Goal: Find specific page/section: Find specific page/section

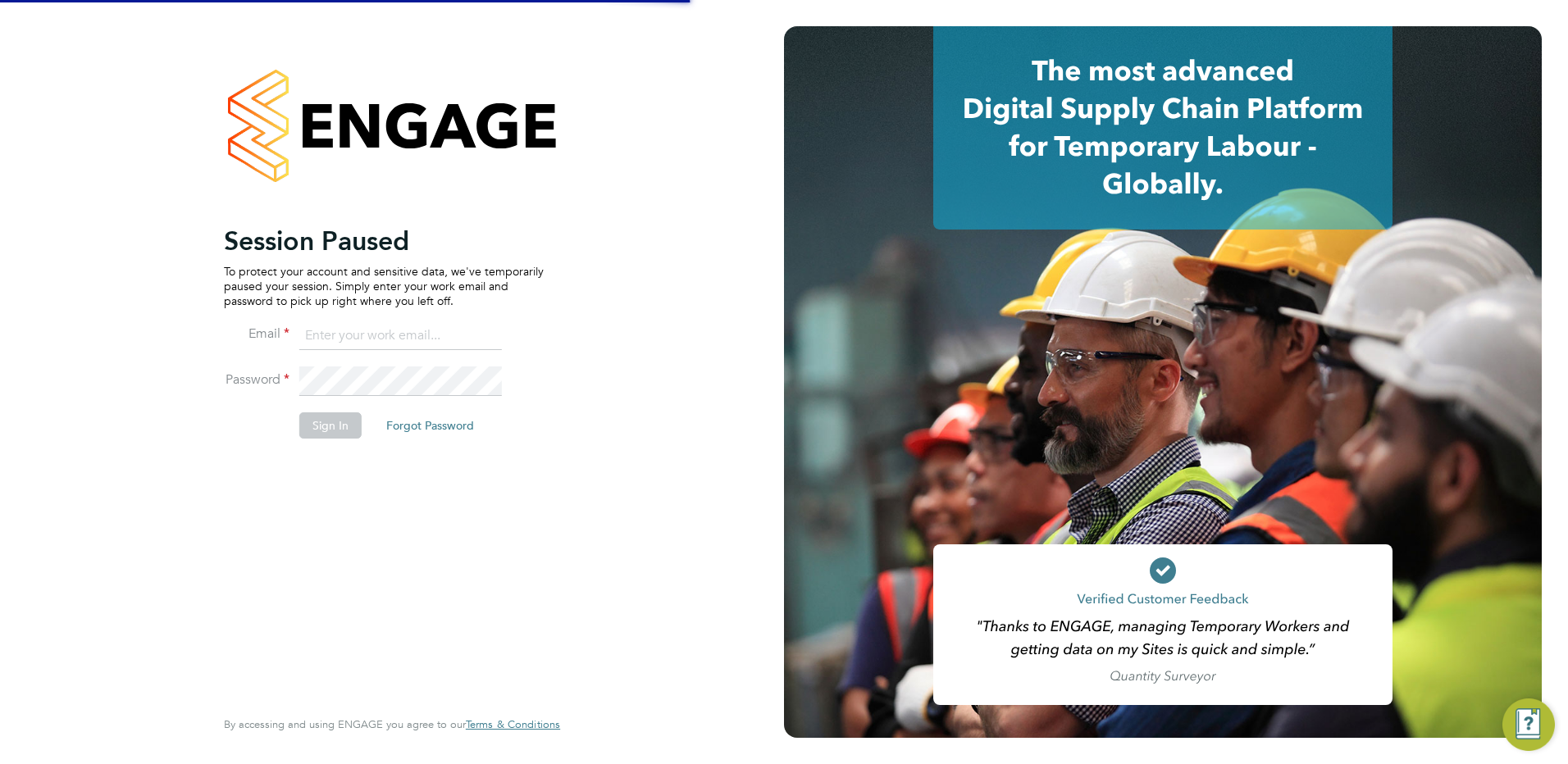
type input "samantha.ahmet@danielowen.co.uk"
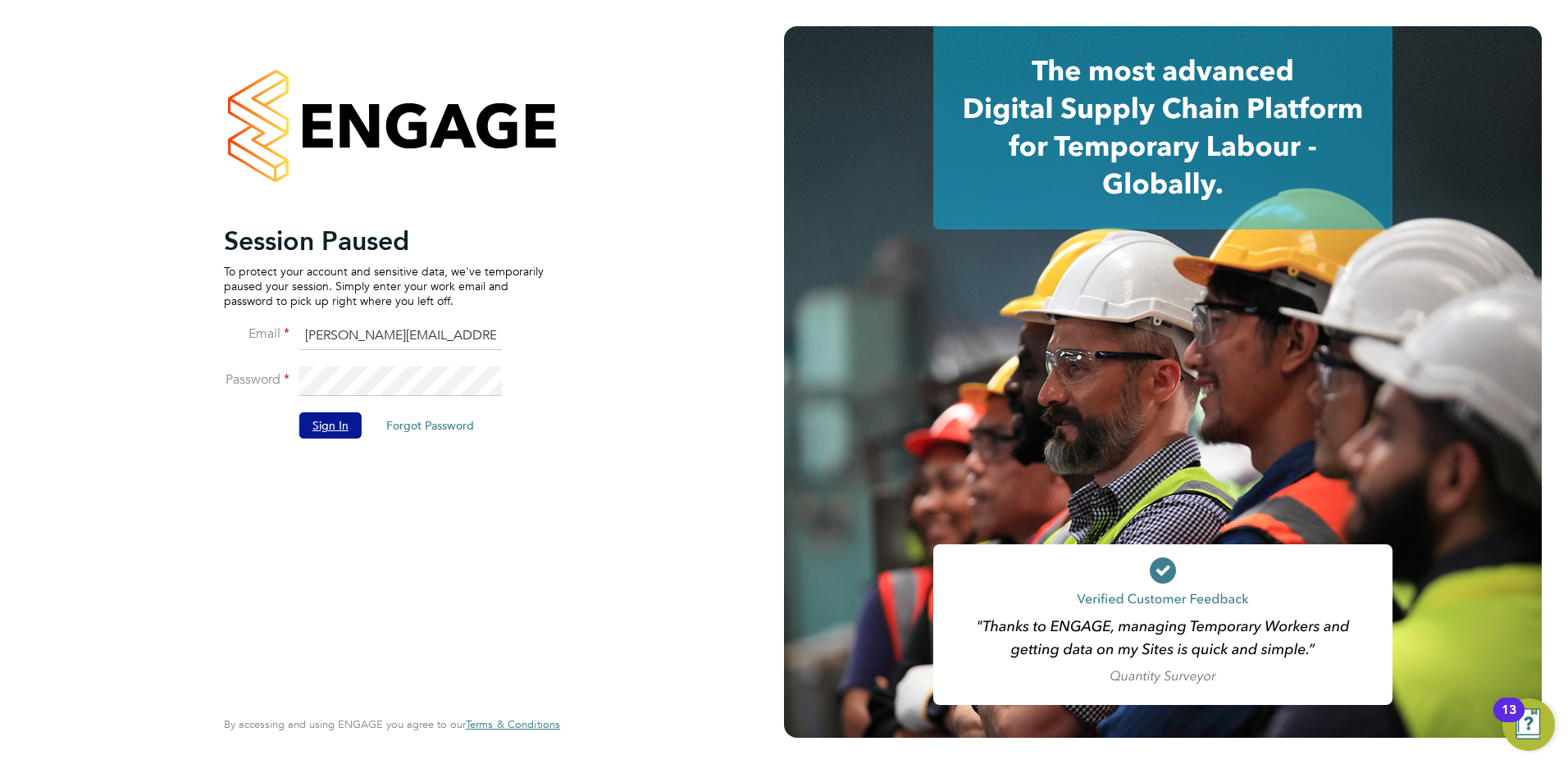
drag, startPoint x: 343, startPoint y: 427, endPoint x: 340, endPoint y: 412, distance: 15.3
click at [343, 428] on button "Sign In" at bounding box center [330, 426] width 62 height 27
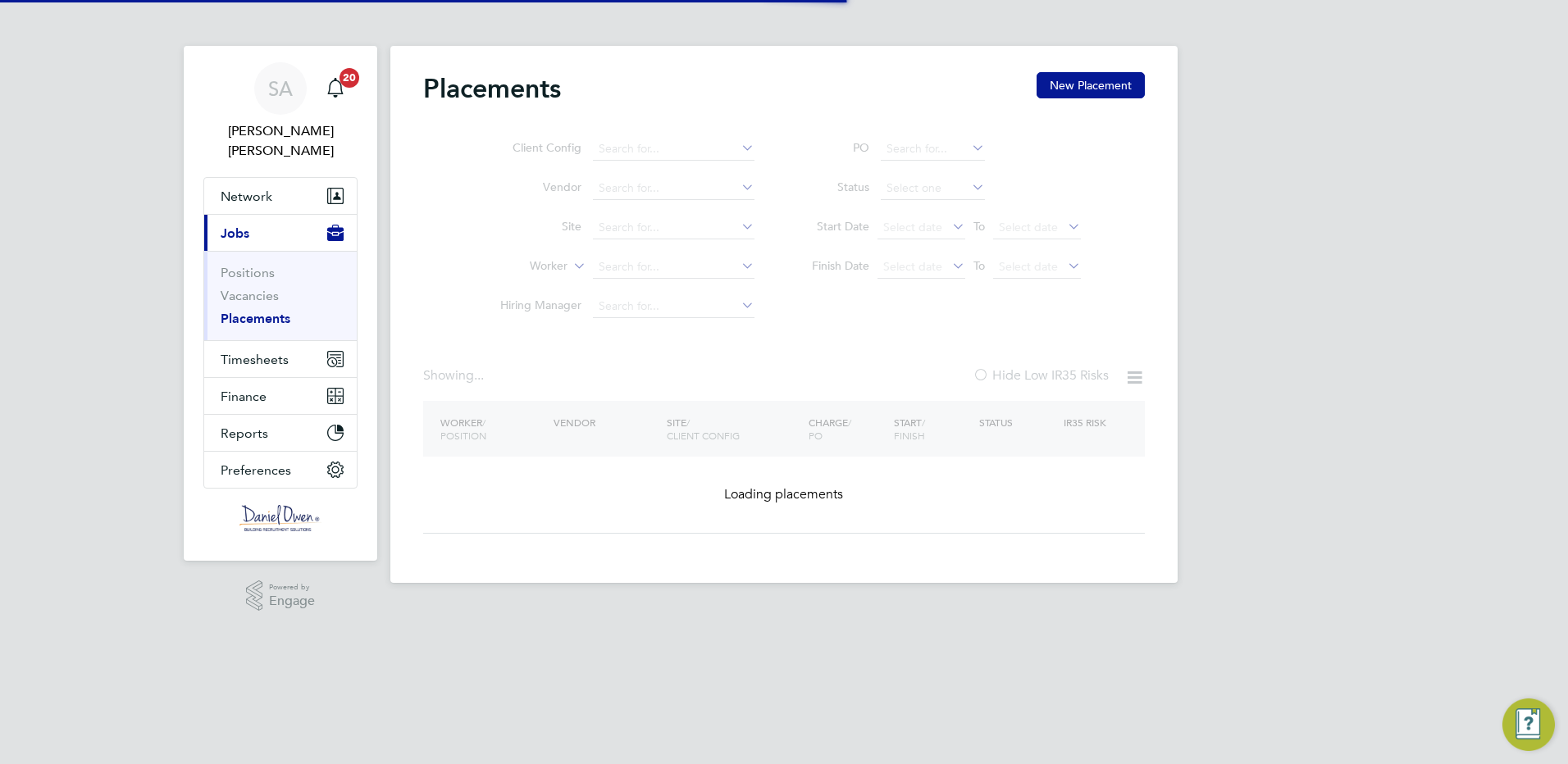
type input "[GEOGRAPHIC_DATA] (22CB03)"
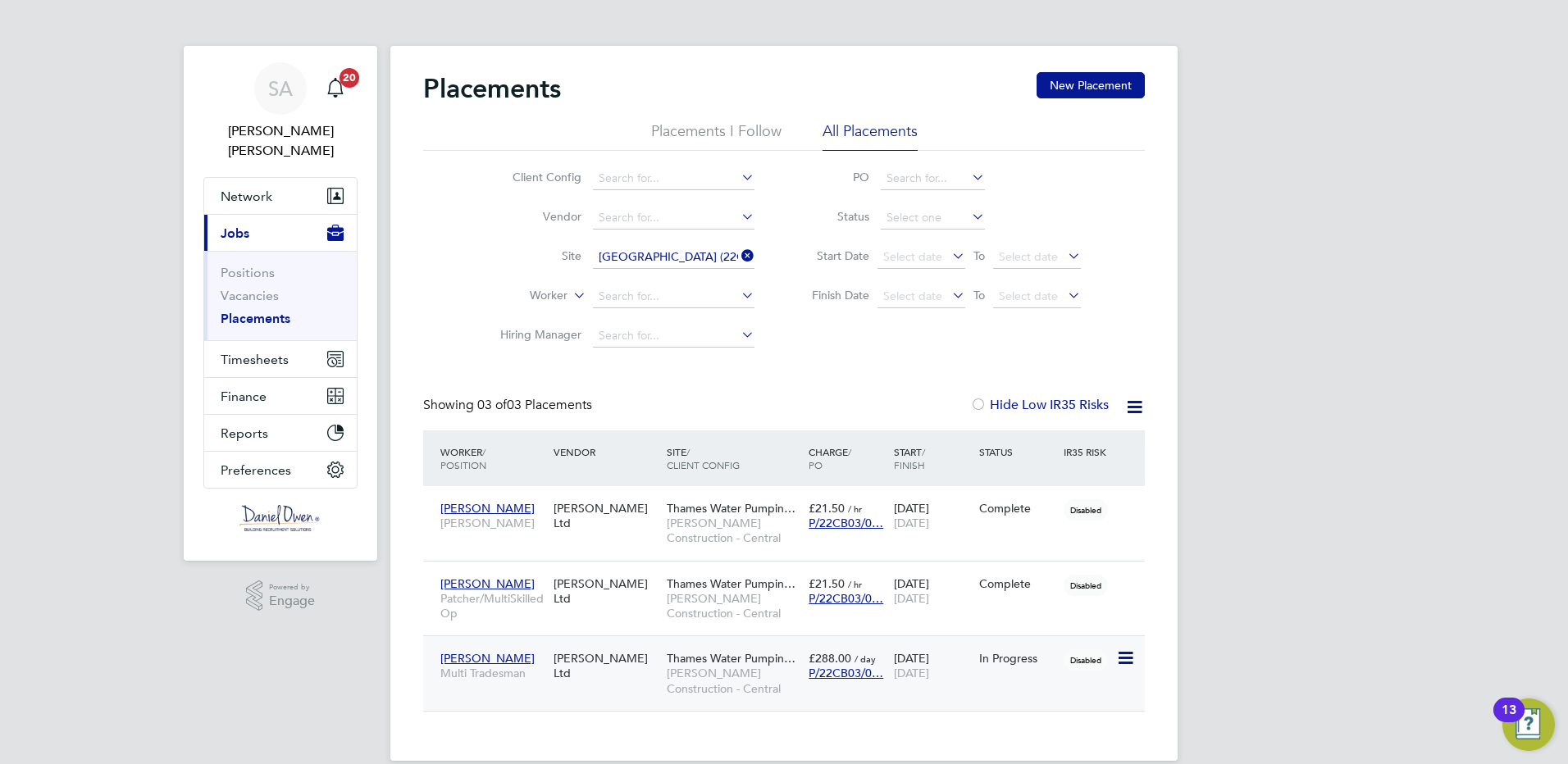
scroll to position [23, 0]
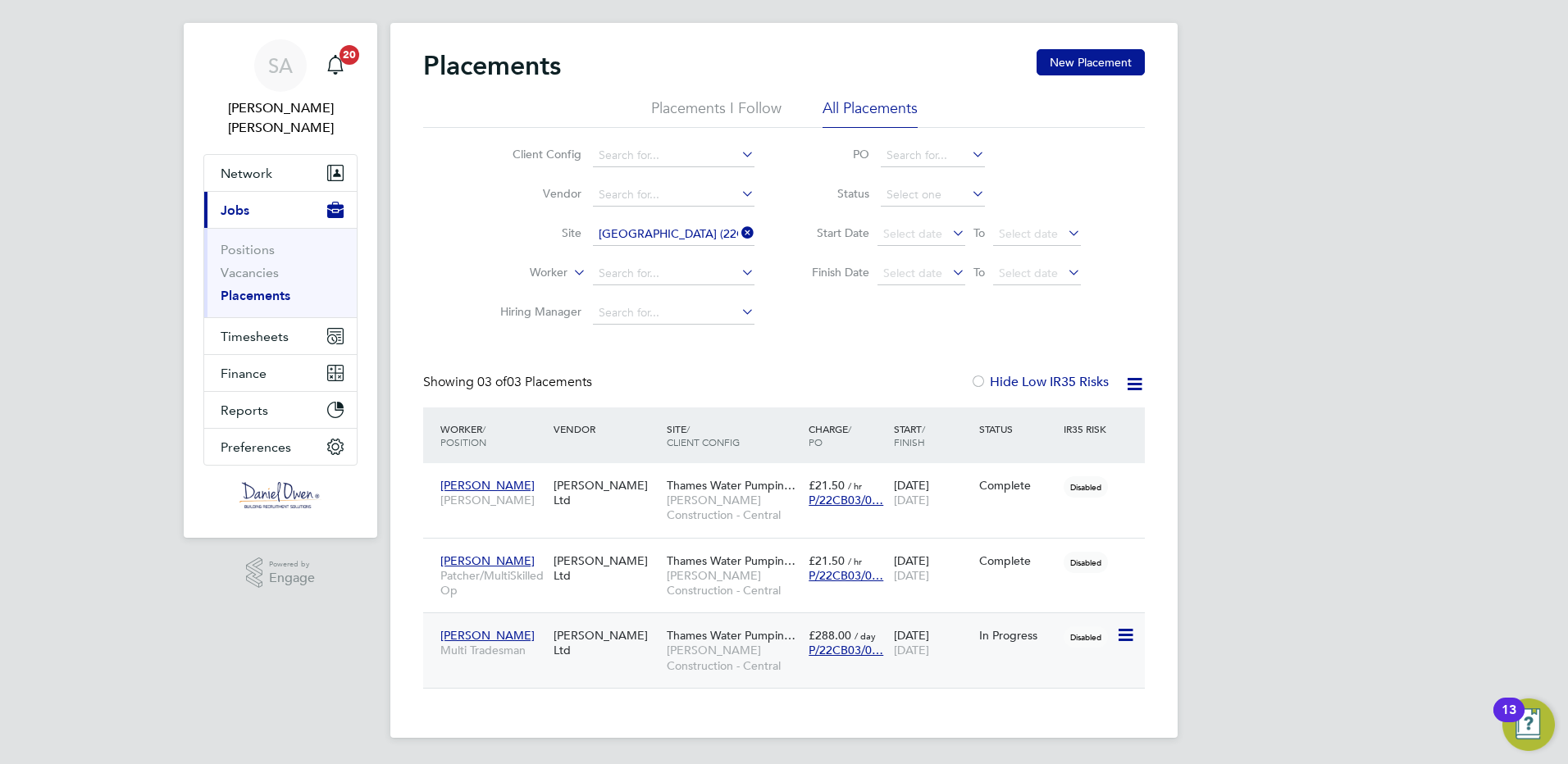
click at [1010, 647] on div "In Progress" at bounding box center [1017, 634] width 85 height 31
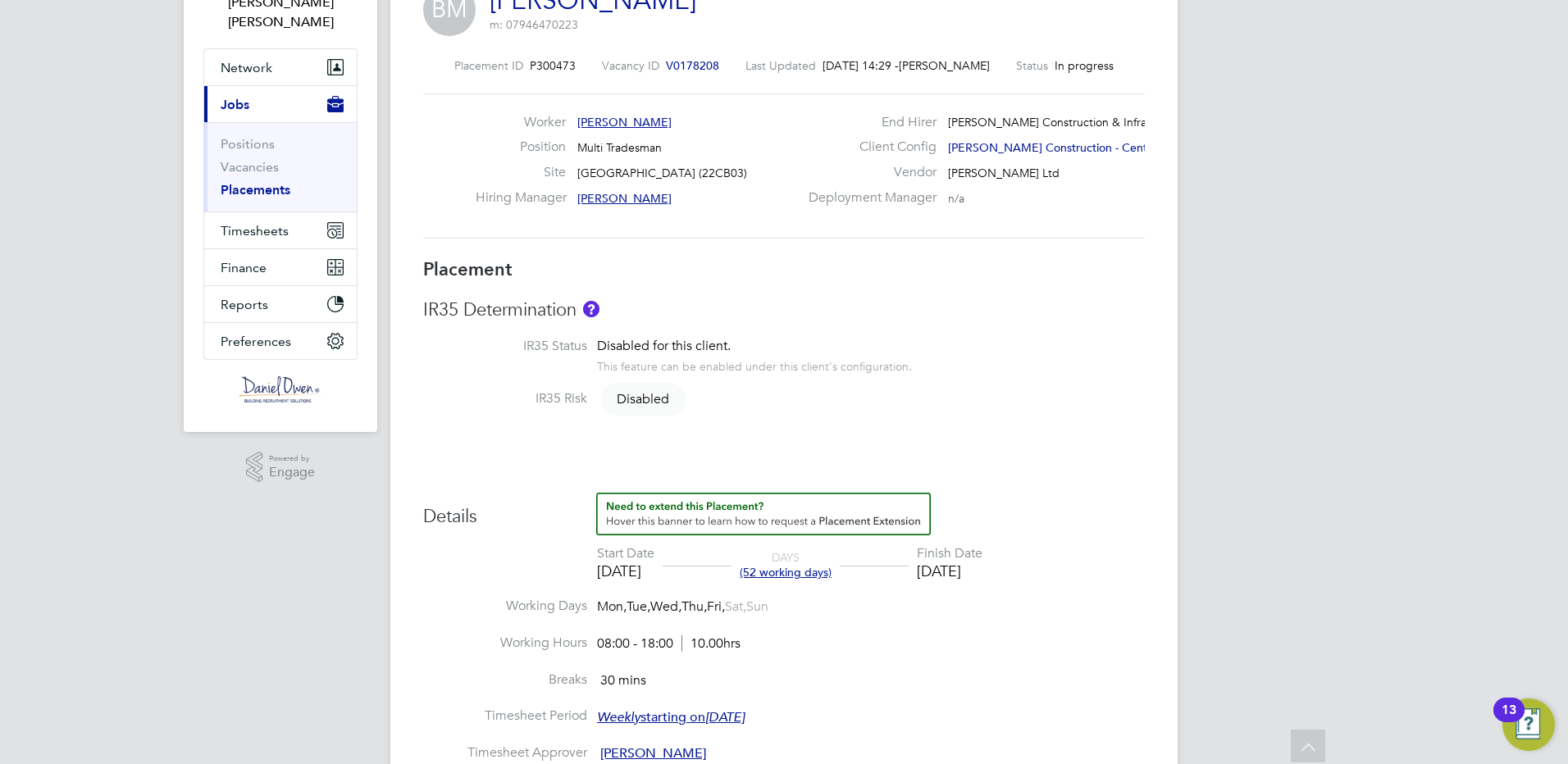
click at [255, 182] on li "Placements" at bounding box center [281, 190] width 123 height 16
